Goal: Check status: Check status

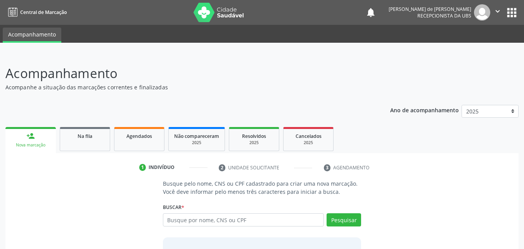
scroll to position [61, 0]
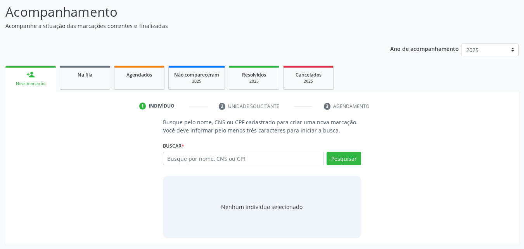
click at [183, 155] on input "text" at bounding box center [243, 158] width 161 height 13
type input "705 7034 4311 4430"
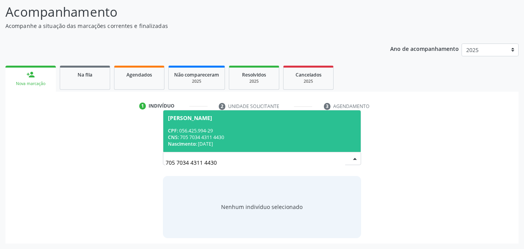
click at [212, 120] on div "Edilene Rumeiro de Oliveira" at bounding box center [190, 118] width 44 height 6
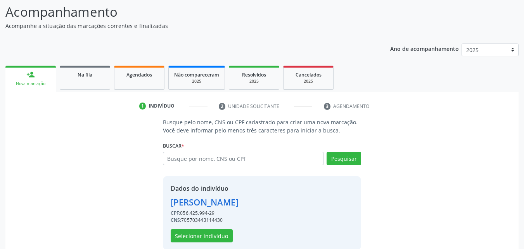
scroll to position [73, 0]
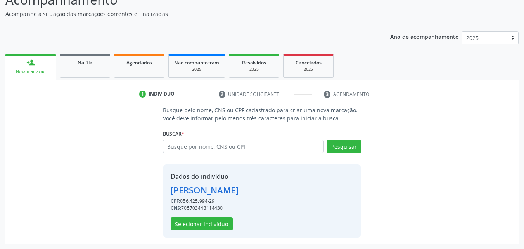
click at [204, 215] on div "Dados do indivíduo Edilene Rumeiro de Oliveira CPF: 056.425.994-29 CNS: 7057034…" at bounding box center [205, 201] width 68 height 59
click at [204, 217] on div "Dados do indivíduo Edilene Rumeiro de Oliveira CPF: 056.425.994-29 CNS: 7057034…" at bounding box center [205, 201] width 68 height 59
click at [206, 222] on button "Selecionar indivíduo" at bounding box center [202, 223] width 62 height 13
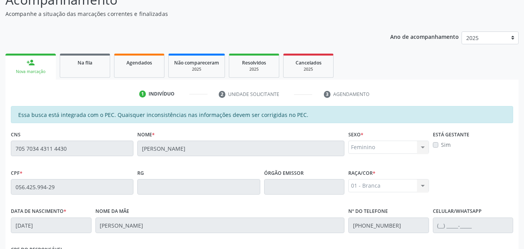
scroll to position [205, 0]
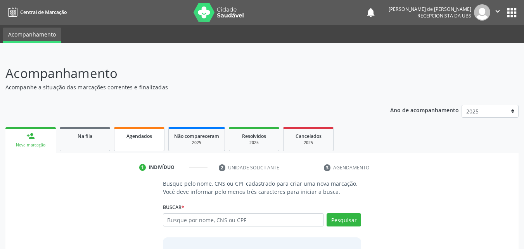
click at [150, 137] on span "Agendados" at bounding box center [140, 136] width 26 height 7
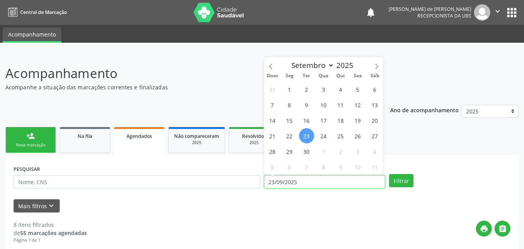
click at [307, 181] on input "23/09/2025" at bounding box center [324, 181] width 121 height 13
click at [309, 152] on span "30" at bounding box center [306, 151] width 15 height 15
type input "[DATE]"
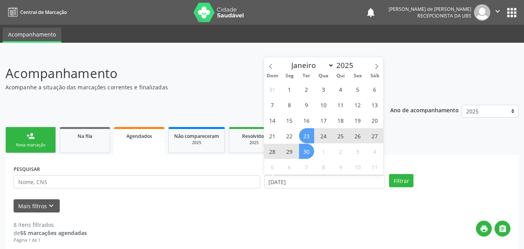
click at [305, 135] on span "23" at bounding box center [306, 135] width 15 height 15
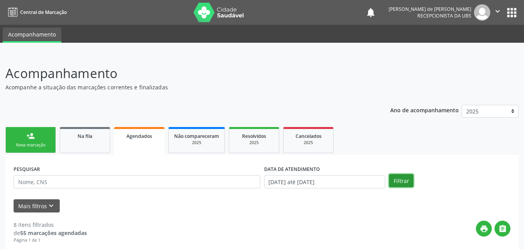
click at [401, 180] on button "Filtrar" at bounding box center [401, 180] width 24 height 13
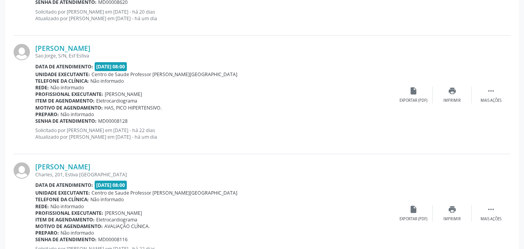
scroll to position [1808, 0]
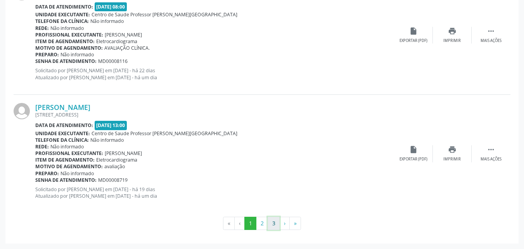
click at [273, 225] on button "3" at bounding box center [274, 223] width 12 height 13
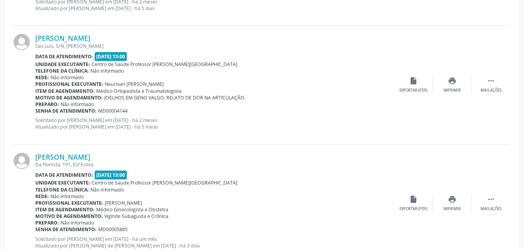
scroll to position [1452, 0]
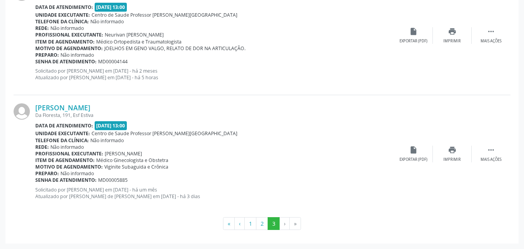
click at [286, 223] on li "›" at bounding box center [285, 223] width 10 height 13
click at [261, 224] on button "2" at bounding box center [262, 223] width 12 height 13
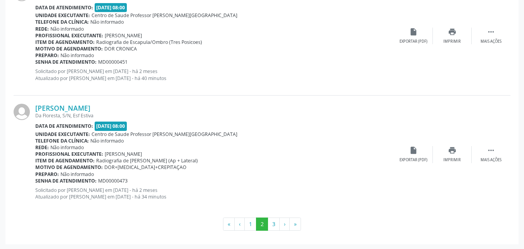
scroll to position [1808, 0]
click at [252, 222] on button "1" at bounding box center [251, 223] width 12 height 13
